Goal: Task Accomplishment & Management: Manage account settings

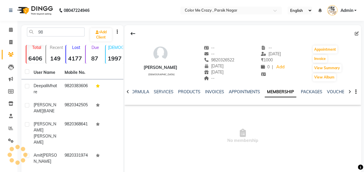
type input "9"
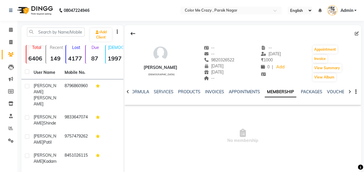
click at [65, 31] on input "text" at bounding box center [56, 31] width 58 height 9
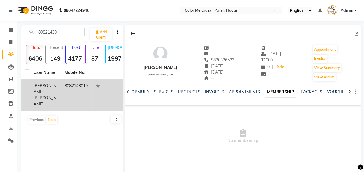
click at [74, 88] on td "8082143019" at bounding box center [76, 94] width 31 height 31
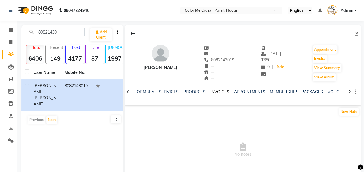
click at [223, 92] on link "INVOICES" at bounding box center [219, 91] width 19 height 5
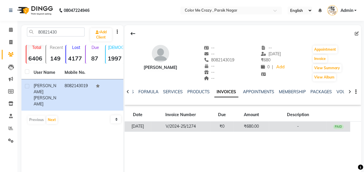
click at [244, 126] on td "₹680.00" at bounding box center [250, 126] width 35 height 10
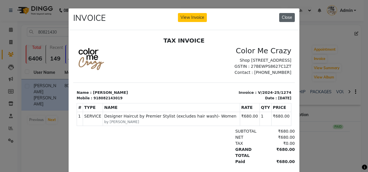
click at [283, 16] on button "Close" at bounding box center [287, 17] width 16 height 9
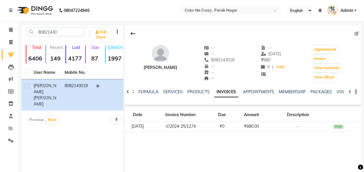
click at [283, 16] on nav "08047224946 Select Location × Color Me Crazy , Parsik Nagar English ENGLISH Esp…" at bounding box center [182, 10] width 364 height 21
click at [66, 31] on input "80821430" at bounding box center [56, 31] width 58 height 9
type input "8"
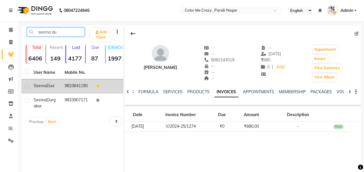
type input "seema du"
click at [38, 88] on div "[PERSON_NAME]" at bounding box center [46, 86] width 24 height 6
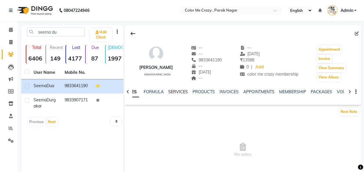
click at [172, 90] on link "SERVICES" at bounding box center [178, 91] width 20 height 5
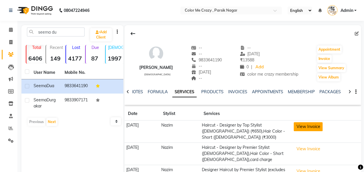
click at [322, 126] on button "View Invoice" at bounding box center [307, 126] width 29 height 9
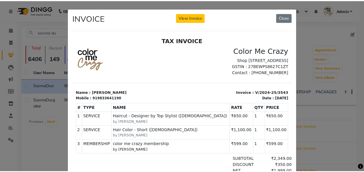
scroll to position [75, 0]
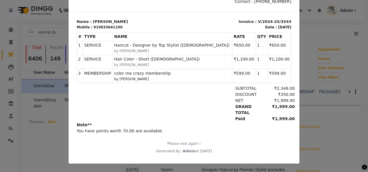
click at [338, 87] on ngb-modal-window "INVOICE View Invoice Close" at bounding box center [184, 86] width 368 height 172
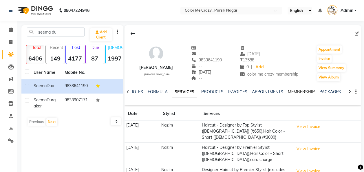
click at [301, 91] on link "MEMBERSHIP" at bounding box center [300, 91] width 27 height 5
